Goal: Information Seeking & Learning: Learn about a topic

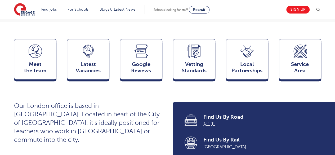
scroll to position [133, 0]
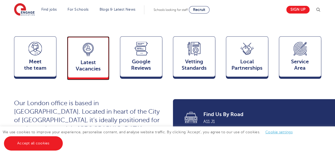
click at [87, 63] on div "Latest Vacancies Jobs" at bounding box center [88, 56] width 42 height 41
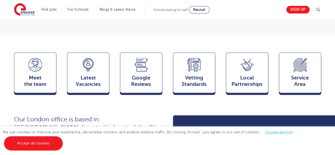
scroll to position [107, 0]
